Goal: Task Accomplishment & Management: Use online tool/utility

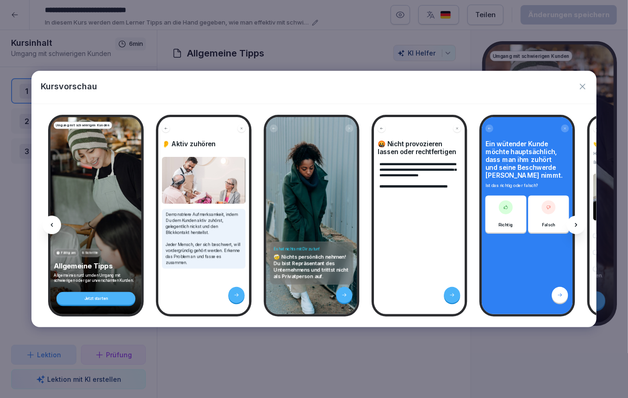
click at [584, 87] on icon "button" at bounding box center [582, 86] width 9 height 9
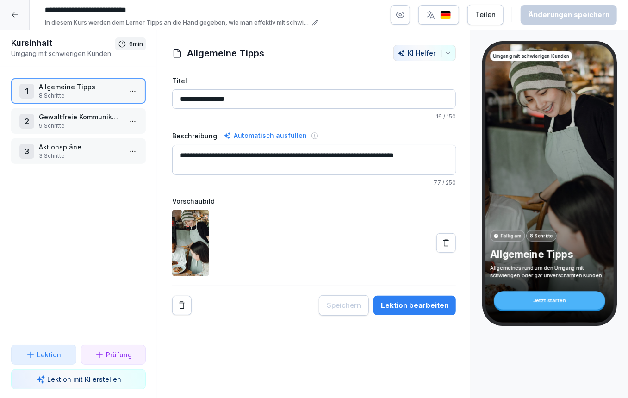
click at [15, 15] on icon at bounding box center [14, 14] width 7 height 7
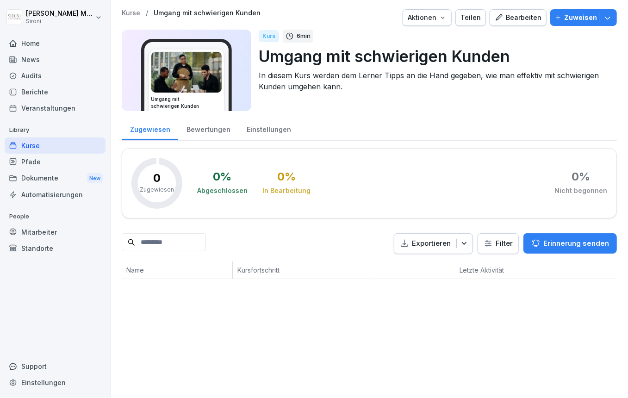
click at [33, 149] on div "Kurse" at bounding box center [55, 145] width 101 height 16
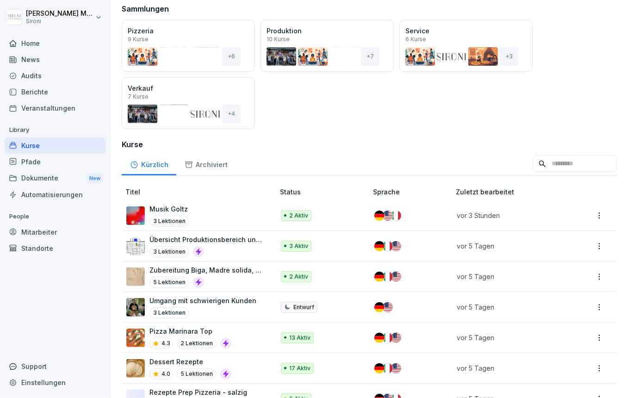
scroll to position [111, 0]
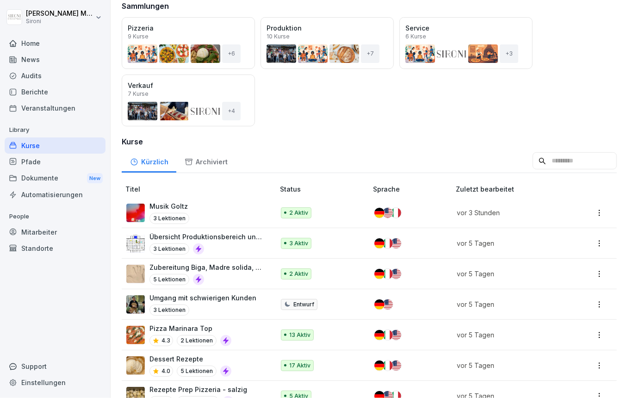
click at [215, 252] on div "3 Lektionen" at bounding box center [207, 248] width 116 height 11
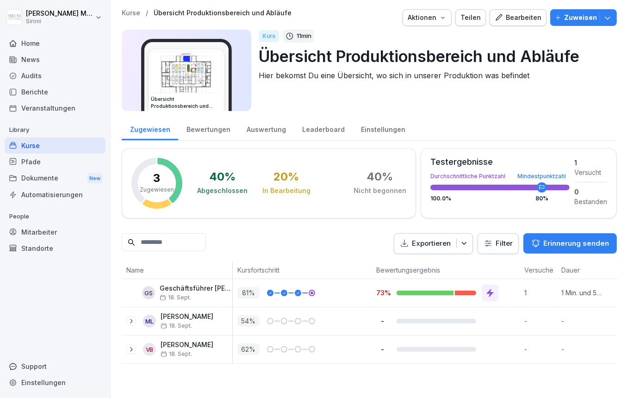
click at [532, 19] on div "Bearbeiten" at bounding box center [518, 17] width 47 height 10
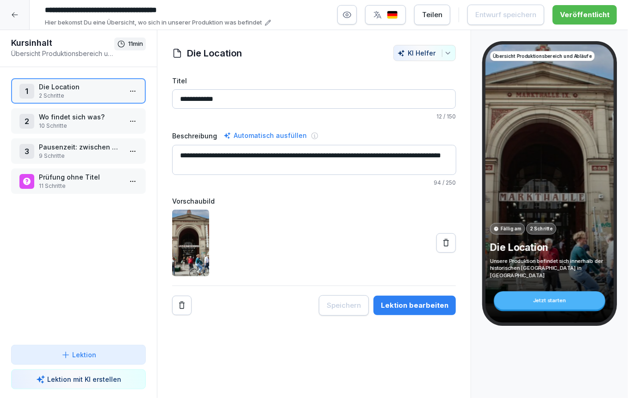
click at [93, 152] on p "9 Schritte" at bounding box center [80, 156] width 83 height 8
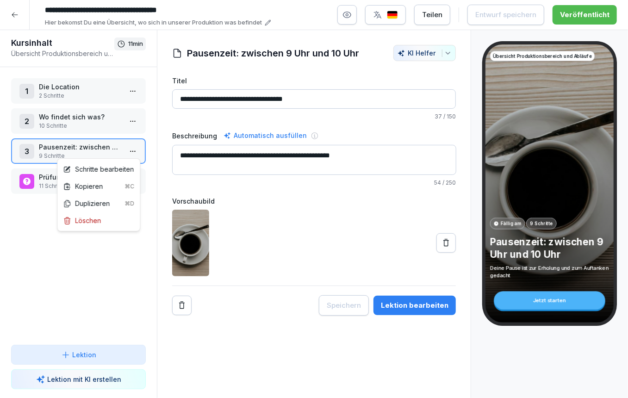
click at [136, 146] on html "**********" at bounding box center [314, 199] width 628 height 398
click at [106, 166] on div "Schritte bearbeiten" at bounding box center [98, 169] width 71 height 10
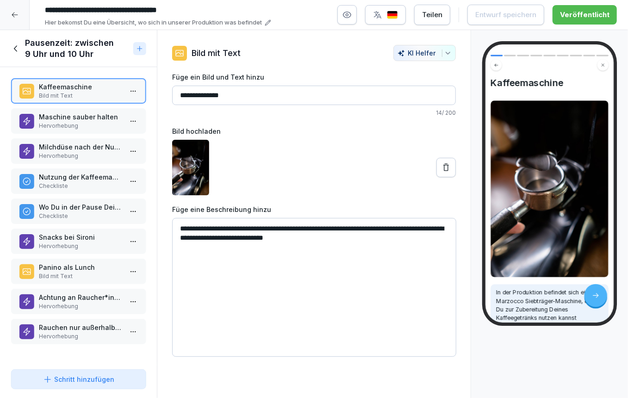
click at [106, 119] on p "Maschine sauber halten" at bounding box center [80, 117] width 83 height 10
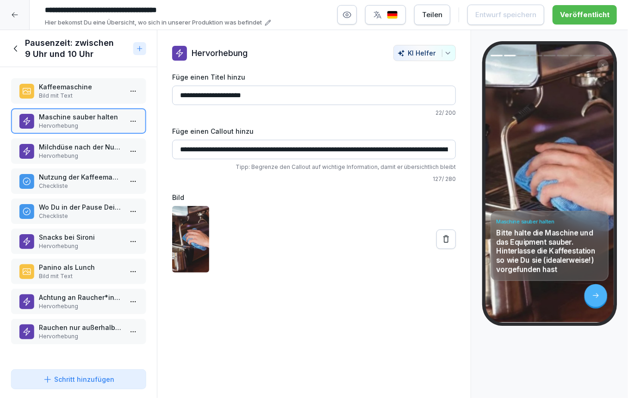
click at [447, 241] on icon at bounding box center [446, 238] width 6 height 7
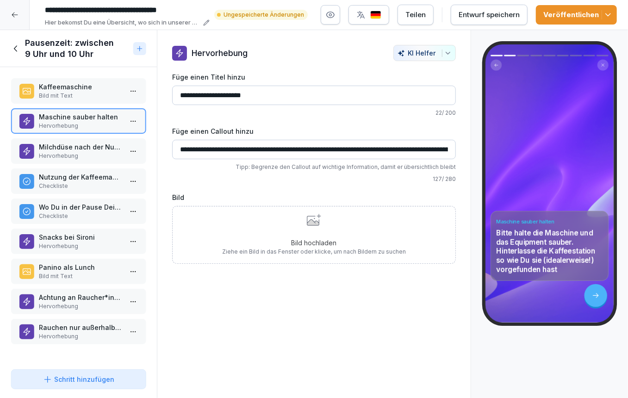
click at [332, 238] on p "Bild hochladen" at bounding box center [314, 243] width 184 height 10
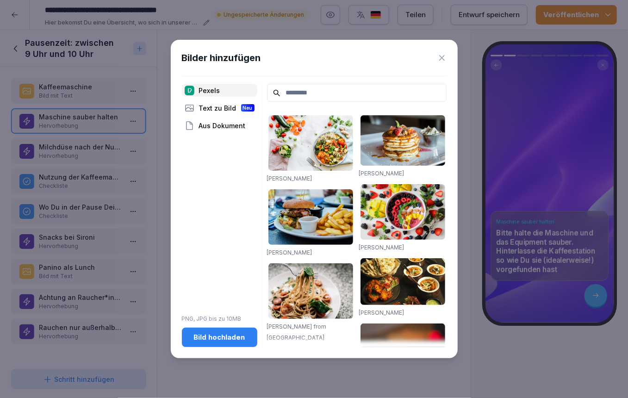
click at [243, 328] on button "Bild hochladen" at bounding box center [219, 337] width 75 height 19
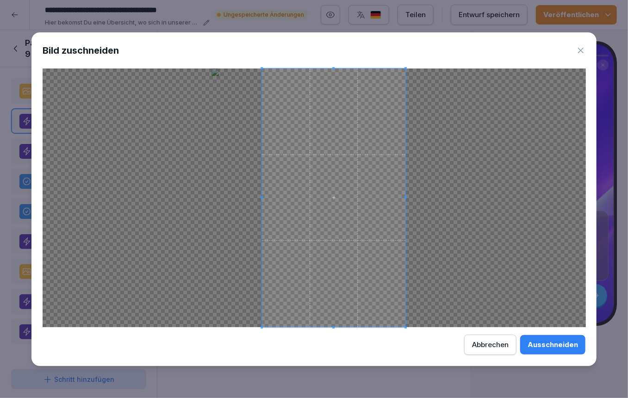
click at [324, 220] on span at bounding box center [334, 197] width 144 height 259
click at [547, 347] on div "Ausschneiden" at bounding box center [552, 345] width 50 height 10
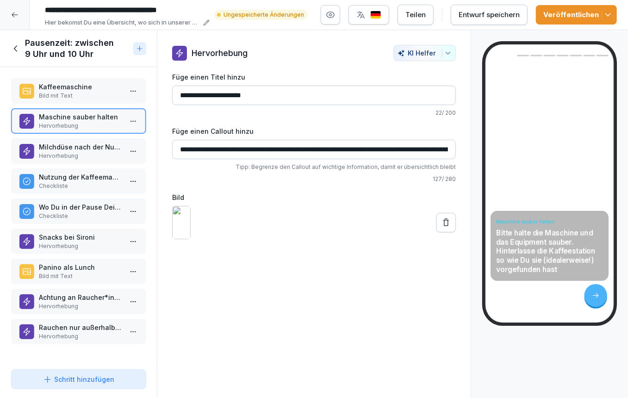
click at [95, 154] on p "Hervorhebung" at bounding box center [80, 156] width 83 height 8
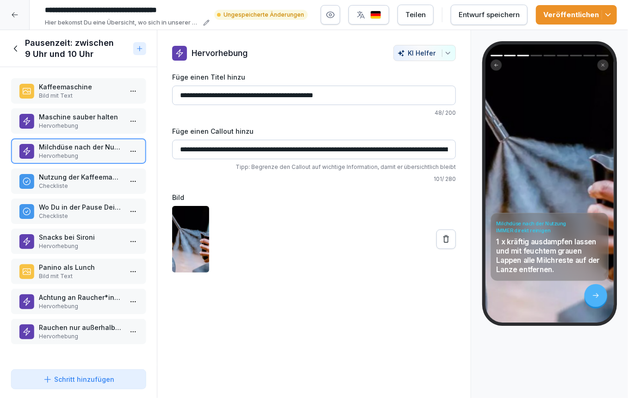
click at [452, 240] on button at bounding box center [445, 238] width 19 height 19
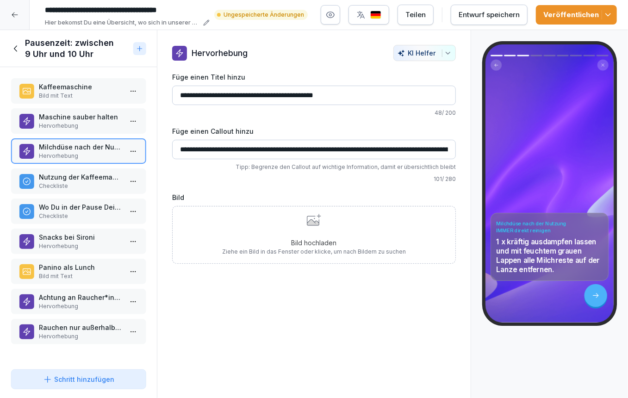
click at [319, 238] on p "Bild hochladen" at bounding box center [314, 243] width 184 height 10
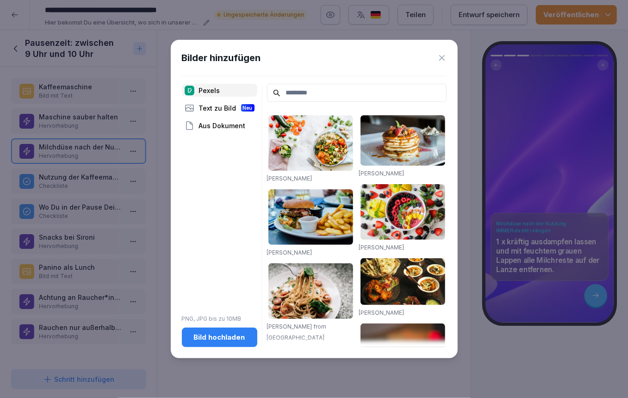
click at [216, 337] on div "Bild hochladen" at bounding box center [219, 337] width 61 height 10
